Goal: Task Accomplishment & Management: Complete application form

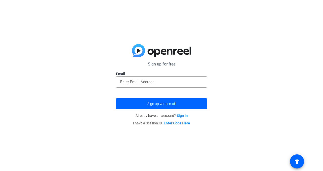
click at [185, 116] on link "Sign in" at bounding box center [182, 116] width 11 height 4
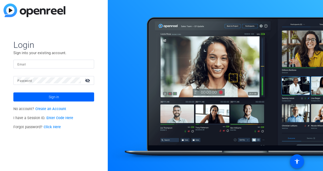
click at [83, 65] on input "Email" at bounding box center [53, 64] width 73 height 6
click at [58, 109] on link "Create an Account" at bounding box center [50, 109] width 31 height 4
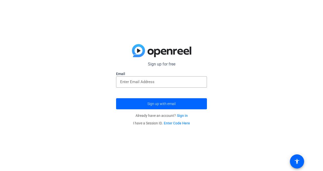
click at [157, 83] on input "email" at bounding box center [161, 82] width 83 height 6
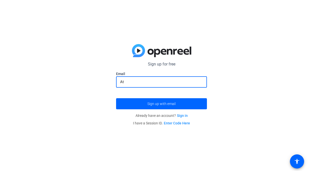
type input "A"
click at [165, 83] on input "email" at bounding box center [161, 82] width 83 height 6
click at [116, 98] on button "Sign up with email" at bounding box center [161, 103] width 91 height 11
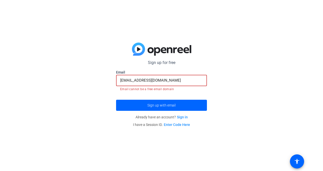
click at [263, 62] on div "Sign up for free Email [EMAIL_ADDRESS][DOMAIN_NAME] Email cannot be a free emai…" at bounding box center [161, 85] width 323 height 171
click at [192, 81] on input "[EMAIL_ADDRESS][DOMAIN_NAME]" at bounding box center [161, 80] width 83 height 6
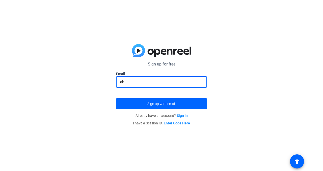
type input "a"
type input "[PERSON_NAME][EMAIL_ADDRESS][PERSON_NAME][US_STATE][DOMAIN_NAME]"
click at [116, 98] on button "Sign up with email" at bounding box center [161, 103] width 91 height 11
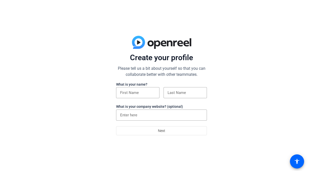
click at [124, 94] on input at bounding box center [137, 93] width 35 height 6
type input "[PERSON_NAME]"
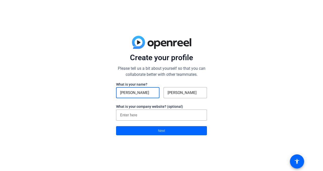
click at [153, 133] on span at bounding box center [161, 131] width 90 height 12
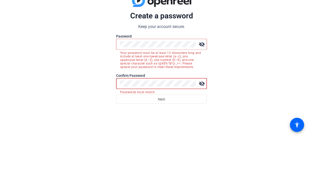
click at [254, 105] on div "Create a password Keep your account secure. Password visibility_off Your passwo…" at bounding box center [161, 85] width 323 height 171
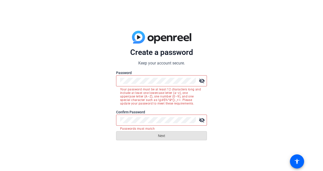
click at [187, 138] on span at bounding box center [161, 136] width 90 height 12
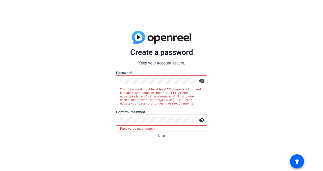
click at [201, 122] on mat-icon "visibility_off" at bounding box center [202, 120] width 10 height 10
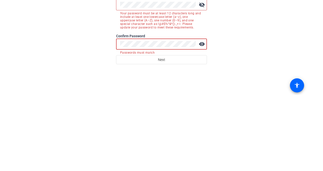
click at [209, 149] on div "Create a password Keep your account secure. Password visibility_off Your passwo…" at bounding box center [161, 85] width 323 height 171
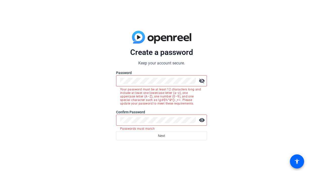
click at [202, 80] on mat-icon "visibility_off" at bounding box center [202, 81] width 10 height 10
click at [237, 61] on div "Create a password Keep your account secure. Password visibility Your password m…" at bounding box center [161, 85] width 323 height 171
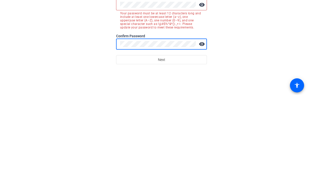
click at [179, 141] on span at bounding box center [161, 136] width 90 height 12
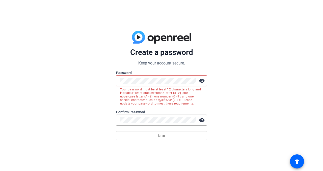
click at [188, 136] on span at bounding box center [161, 136] width 90 height 12
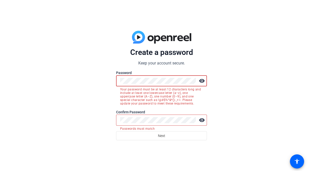
click at [236, 72] on div "Create a password Keep your account secure. Password visibility Your password m…" at bounding box center [161, 85] width 323 height 171
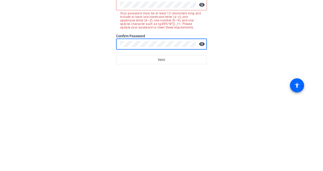
click at [196, 140] on span at bounding box center [161, 136] width 90 height 12
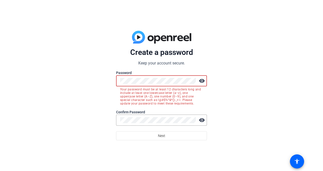
click at [206, 81] on mat-icon "visibility" at bounding box center [202, 81] width 10 height 10
click at [202, 84] on mat-icon "visibility_off" at bounding box center [202, 81] width 10 height 10
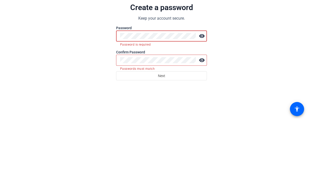
click at [207, 113] on mat-icon "visibility" at bounding box center [202, 113] width 10 height 10
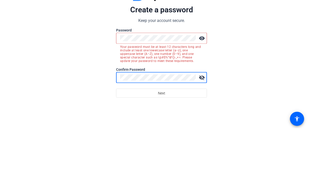
click at [235, 104] on div "Create a password Keep your account secure. Password visibility Your password m…" at bounding box center [161, 85] width 323 height 171
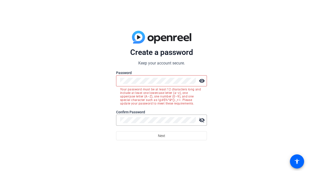
click at [171, 139] on span at bounding box center [161, 136] width 90 height 12
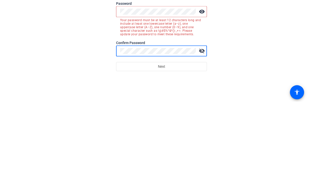
click at [197, 141] on span at bounding box center [161, 136] width 90 height 12
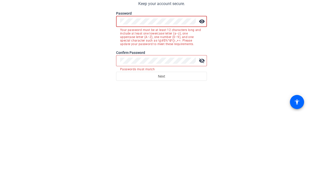
click at [175, 124] on div at bounding box center [158, 120] width 76 height 11
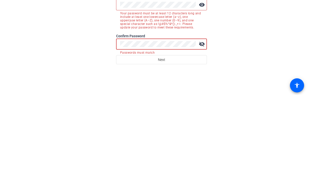
click at [201, 123] on mat-icon "visibility_off" at bounding box center [202, 120] width 10 height 10
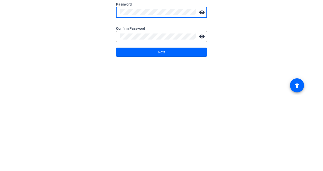
click at [190, 130] on span at bounding box center [161, 128] width 90 height 12
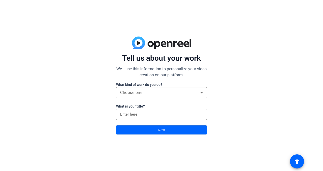
click at [157, 97] on div "Choose one" at bounding box center [161, 92] width 83 height 11
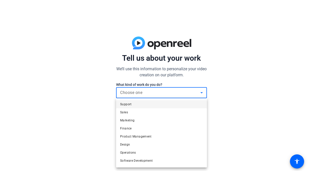
click at [156, 120] on mat-option "Marketing" at bounding box center [161, 121] width 91 height 8
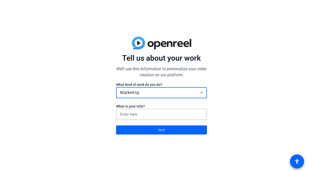
click at [155, 118] on div at bounding box center [161, 114] width 83 height 11
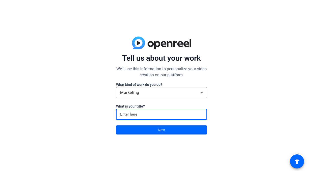
click at [136, 130] on span at bounding box center [161, 130] width 90 height 12
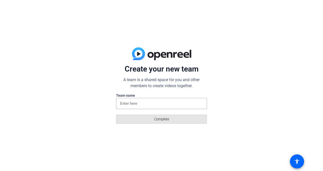
click at [146, 125] on span at bounding box center [161, 119] width 90 height 12
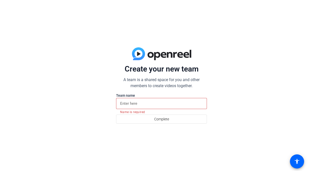
click at [159, 106] on input at bounding box center [161, 104] width 83 height 6
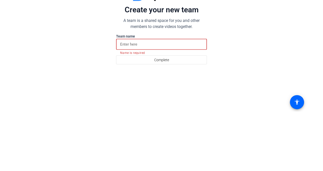
click at [323, 84] on div "Create your new team A team is a shared space for you and other members to crea…" at bounding box center [161, 85] width 323 height 171
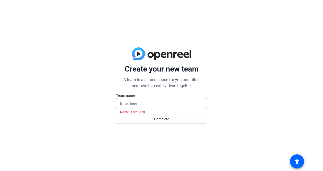
click at [323, 36] on div "Create your new team A team is a shared space for you and other members to crea…" at bounding box center [161, 85] width 323 height 171
click at [163, 99] on div at bounding box center [161, 103] width 83 height 11
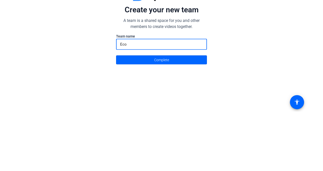
type input "Eco"
click at [180, 121] on span at bounding box center [161, 119] width 90 height 12
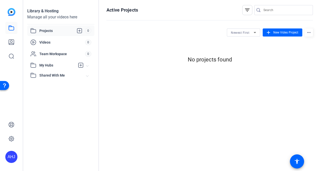
click at [281, 33] on span "New Video Project" at bounding box center [285, 32] width 25 height 5
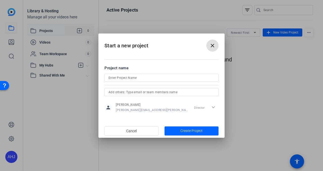
click at [199, 79] on input at bounding box center [162, 78] width 106 height 6
